Goal: Information Seeking & Learning: Learn about a topic

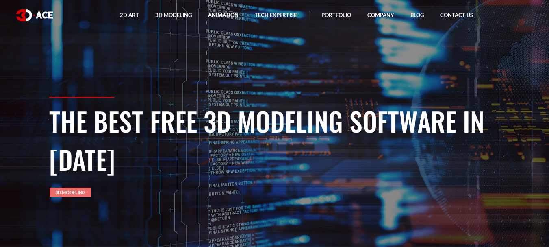
click at [80, 193] on link "3D Modeling" at bounding box center [70, 191] width 41 height 9
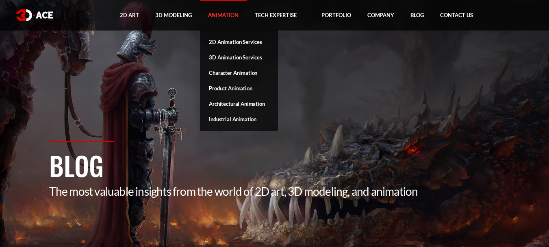
click at [221, 13] on link "Animation" at bounding box center [223, 15] width 47 height 30
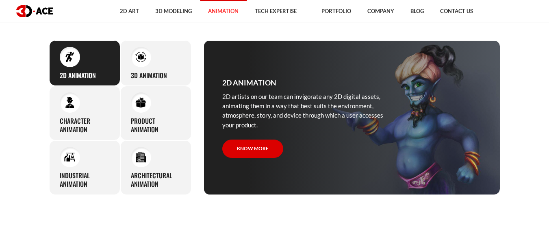
scroll to position [312, 0]
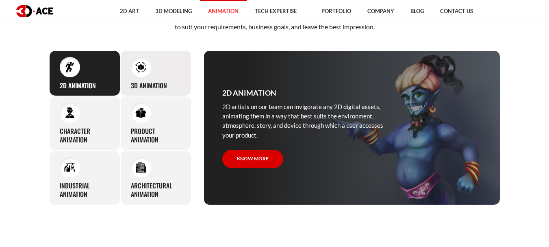
click at [148, 73] on div at bounding box center [141, 67] width 20 height 20
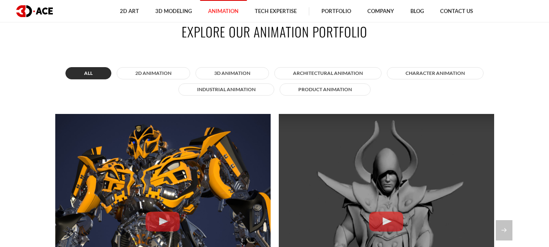
scroll to position [544, 0]
